Goal: Task Accomplishment & Management: Complete application form

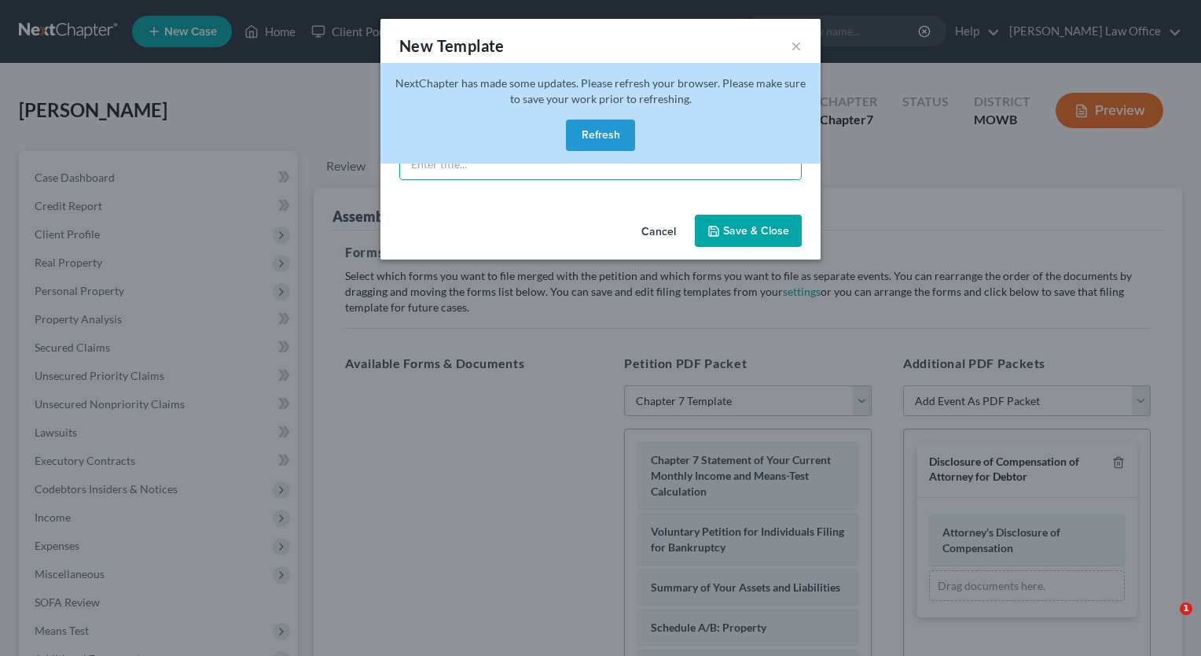
select select "1"
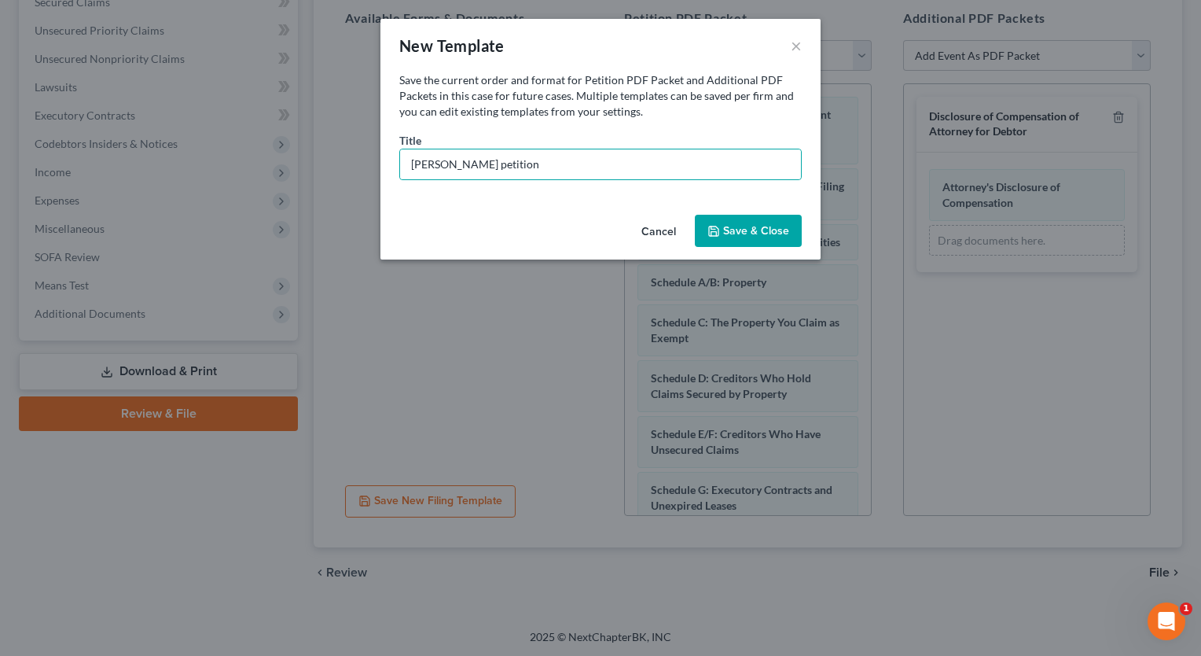
type input "[PERSON_NAME] petition"
click at [745, 229] on button "Save & Close" at bounding box center [748, 231] width 107 height 33
select select "6"
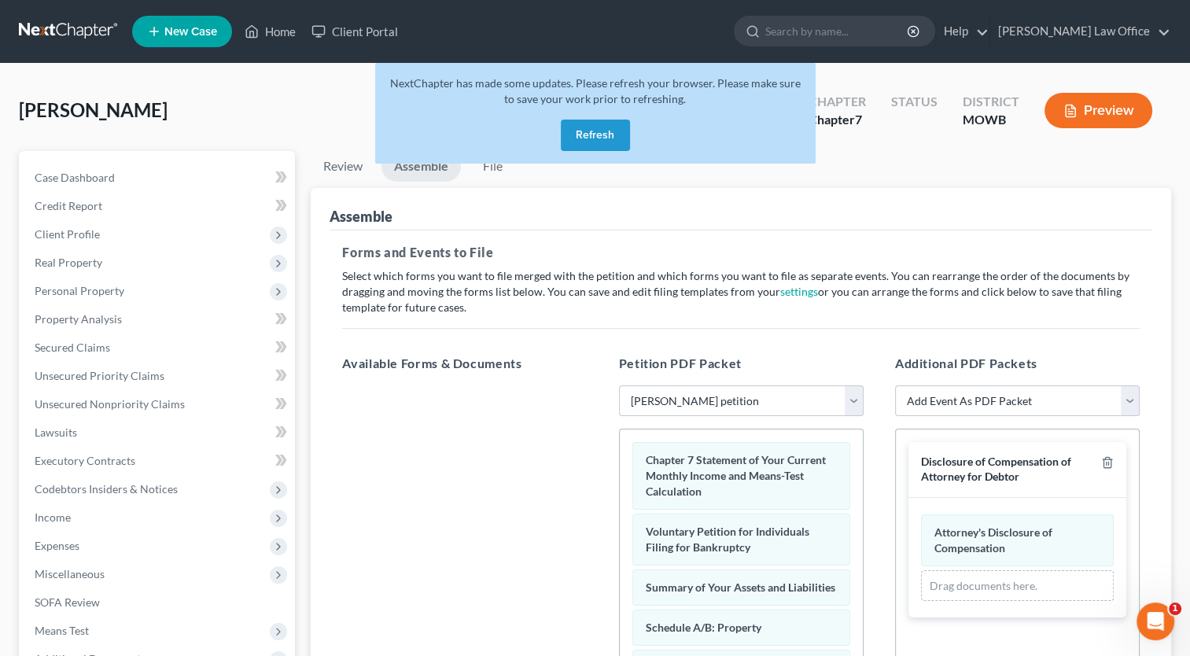
click at [300, 115] on div "[PERSON_NAME] Upgraded Chapter Chapter 7 Status District MOWB Preview" at bounding box center [595, 117] width 1152 height 68
click at [610, 128] on button "Refresh" at bounding box center [595, 135] width 69 height 31
